Goal: Information Seeking & Learning: Learn about a topic

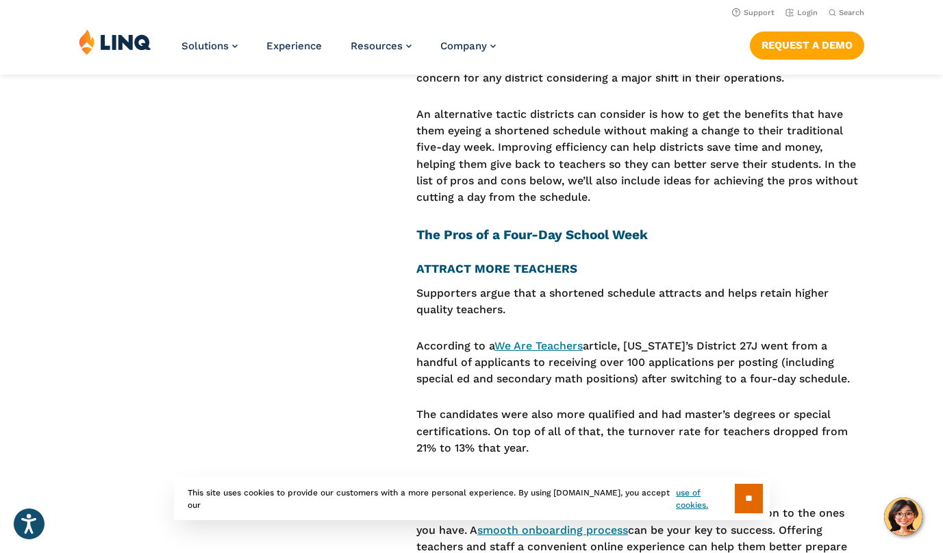
scroll to position [1689, 0]
drag, startPoint x: 417, startPoint y: 264, endPoint x: 614, endPoint y: 244, distance: 197.6
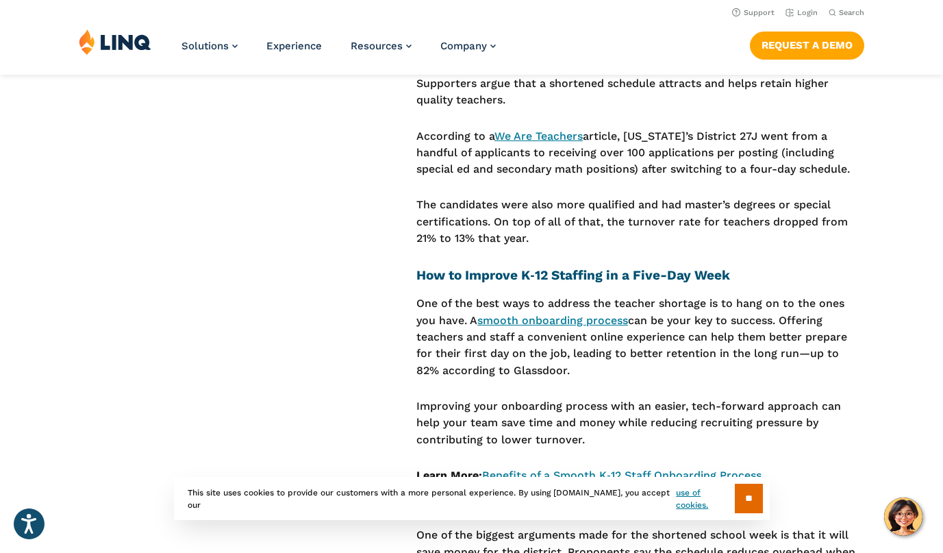
scroll to position [1905, 0]
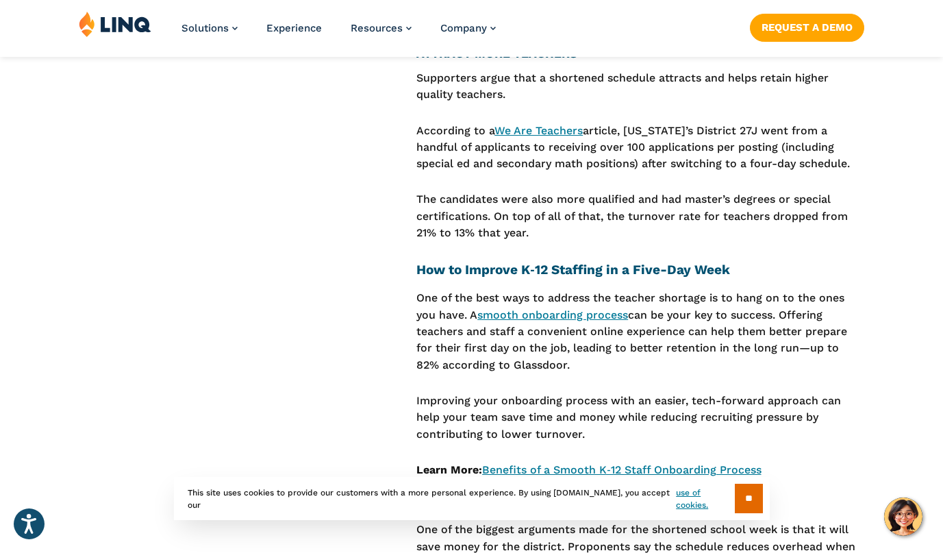
click at [578, 123] on p "According to a We Are Teachers article, [US_STATE]’s District 27J went from a h…" at bounding box center [640, 148] width 448 height 50
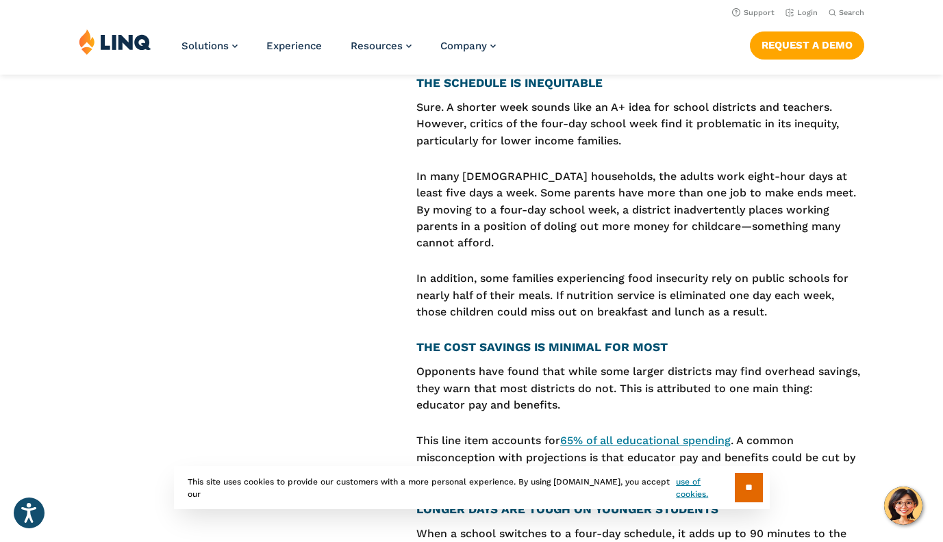
scroll to position [3384, 46]
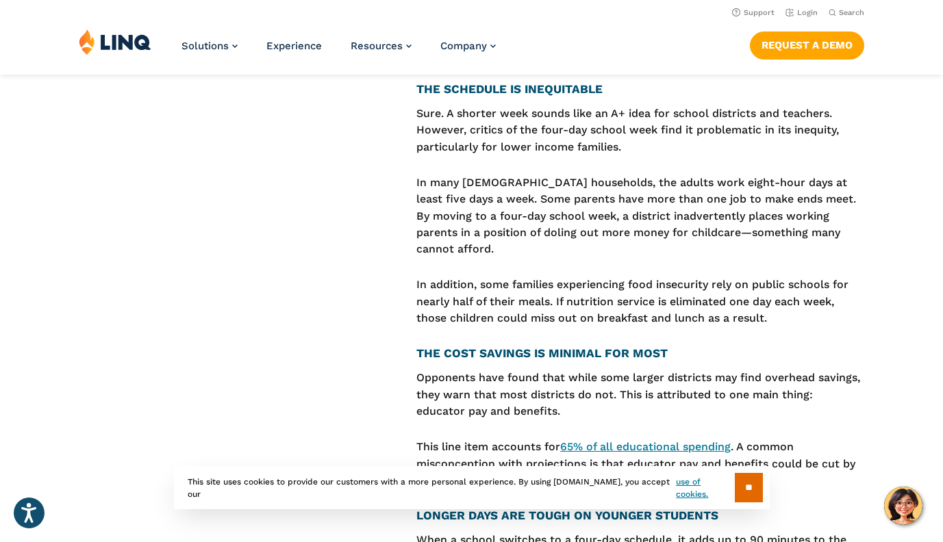
click at [481, 346] on h4 "T HE COST SAVINGS IS MINIMAL FOR MOST" at bounding box center [640, 353] width 448 height 15
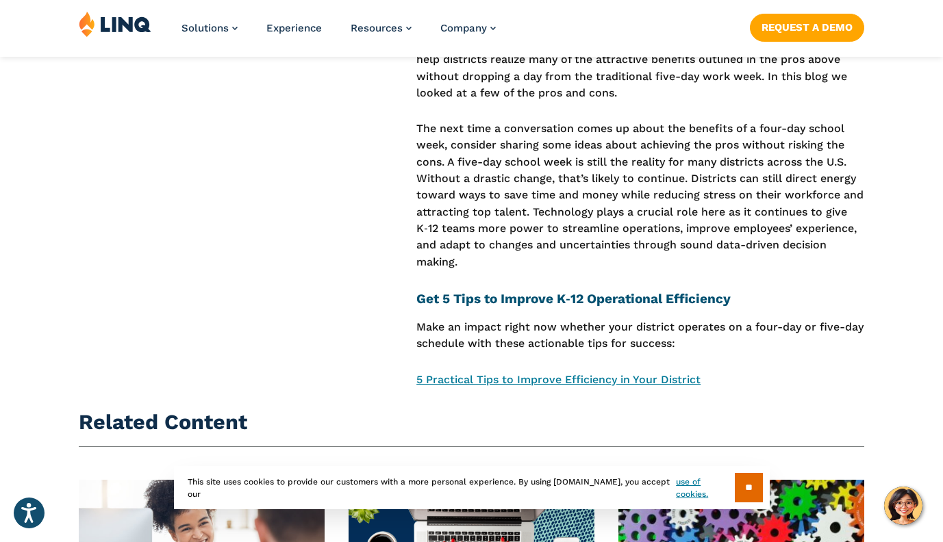
scroll to position [4028, 118]
